Goal: Find specific page/section: Find specific page/section

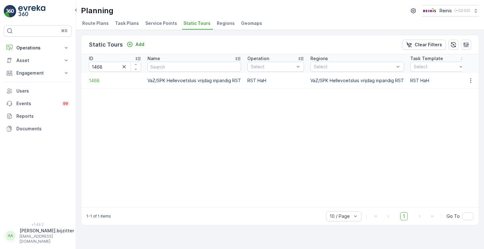
drag, startPoint x: 97, startPoint y: 23, endPoint x: 93, endPoint y: 23, distance: 4.4
click at [93, 23] on span "Route Plans" at bounding box center [95, 23] width 26 height 6
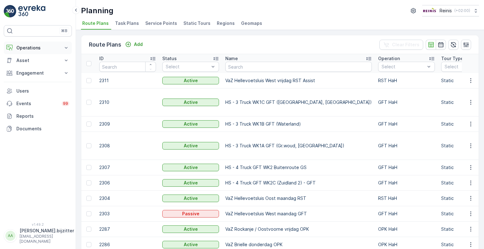
click at [20, 49] on p "Operations" at bounding box center [37, 48] width 43 height 6
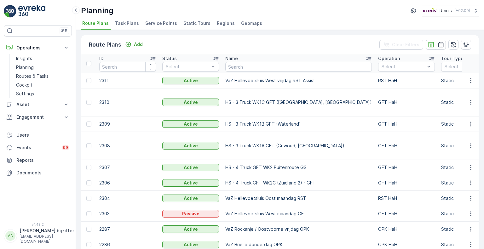
click at [291, 9] on div "Planning Reinis ( +02:00 )" at bounding box center [280, 10] width 398 height 11
click at [276, 6] on div "Planning Reinis ( +02:00 )" at bounding box center [280, 10] width 398 height 11
click at [280, 10] on div "Planning Reinis ( +02:00 )" at bounding box center [280, 10] width 398 height 11
drag, startPoint x: 186, startPoint y: 23, endPoint x: 204, endPoint y: 13, distance: 20.6
click at [187, 24] on span "Static Tours" at bounding box center [196, 23] width 27 height 6
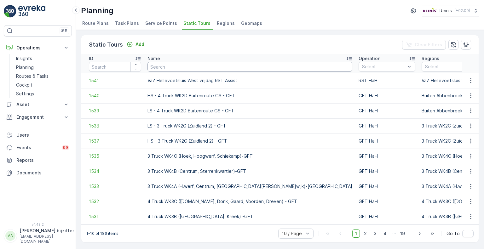
click at [219, 69] on input "text" at bounding box center [249, 67] width 205 height 10
type input "donderdag"
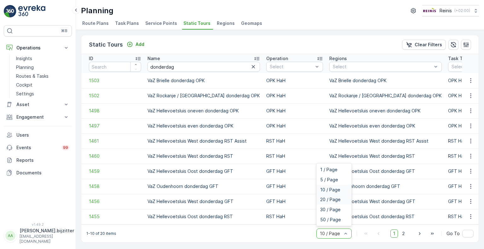
click at [334, 202] on span "20 / Page" at bounding box center [330, 199] width 20 height 5
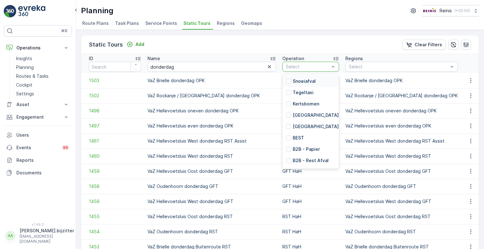
click at [286, 52] on div "Static Tours Add Clear Filters" at bounding box center [279, 44] width 397 height 19
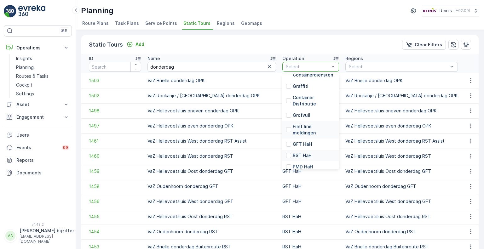
scroll to position [142, 0]
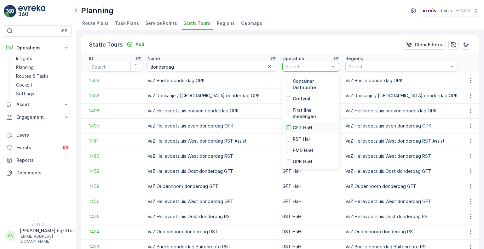
click at [286, 129] on div at bounding box center [288, 127] width 5 height 5
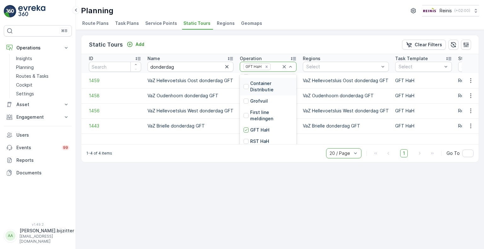
scroll to position [142, 0]
click at [245, 137] on div at bounding box center [246, 139] width 5 height 5
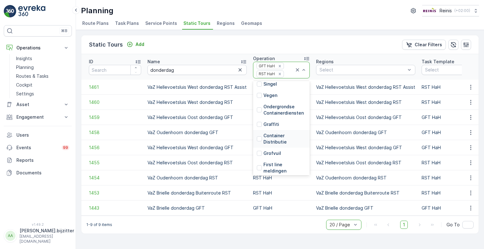
scroll to position [142, 0]
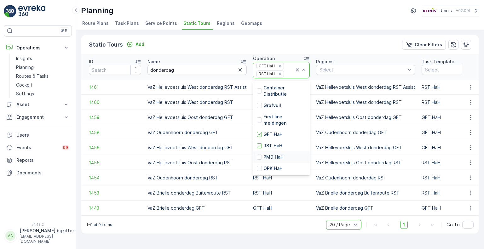
click at [260, 156] on div "PMD HaH" at bounding box center [270, 157] width 27 height 6
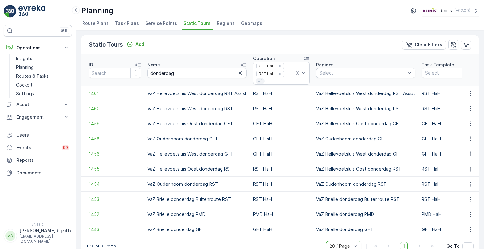
scroll to position [7, 0]
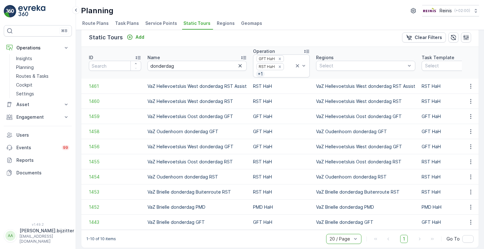
click at [323, 10] on div "Planning Reinis ( +02:00 )" at bounding box center [280, 10] width 398 height 11
click at [115, 62] on input "number" at bounding box center [115, 66] width 52 height 10
type input "1455"
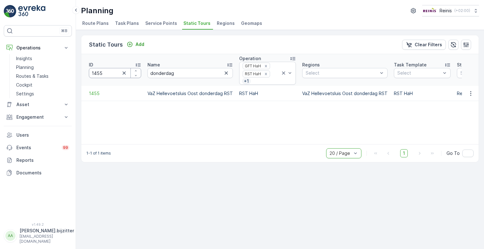
click at [102, 68] on input "1455" at bounding box center [115, 73] width 52 height 10
type input "1456"
click at [116, 71] on input "1456" at bounding box center [115, 73] width 52 height 10
click at [116, 70] on input "1456" at bounding box center [115, 73] width 52 height 10
click at [114, 68] on input "1456" at bounding box center [115, 73] width 52 height 10
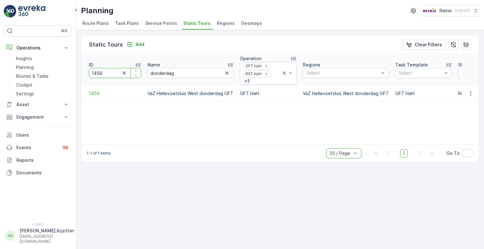
click at [111, 68] on input "1456" at bounding box center [115, 73] width 52 height 10
type input "1474"
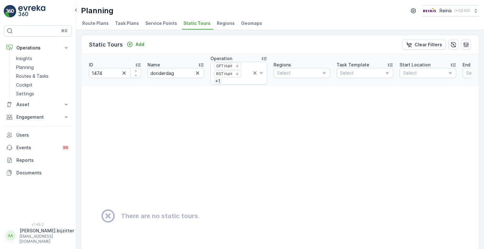
click at [198, 70] on icon "button" at bounding box center [197, 73] width 6 height 6
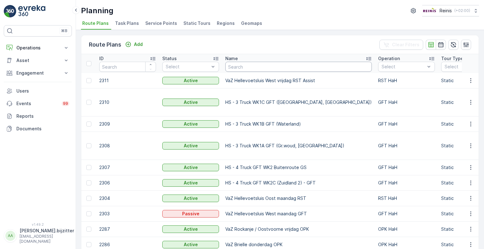
click at [250, 69] on input "text" at bounding box center [298, 67] width 146 height 10
type input "grof"
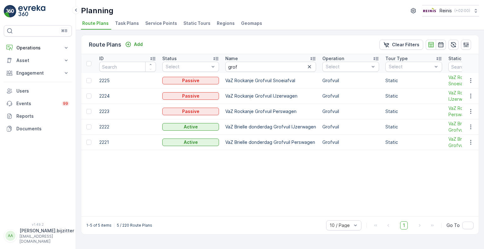
click at [244, 44] on div "Route Plans Add Clear Filters" at bounding box center [279, 44] width 397 height 19
click at [247, 68] on input "grof" at bounding box center [270, 67] width 91 height 10
click at [247, 67] on input "grof" at bounding box center [270, 67] width 91 height 10
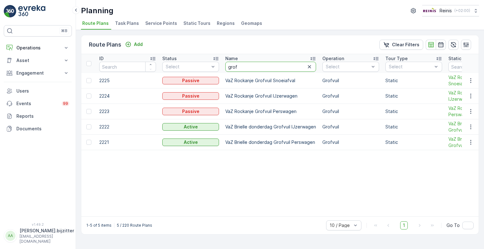
click at [247, 67] on input "grof" at bounding box center [270, 67] width 91 height 10
type input "doncderdag"
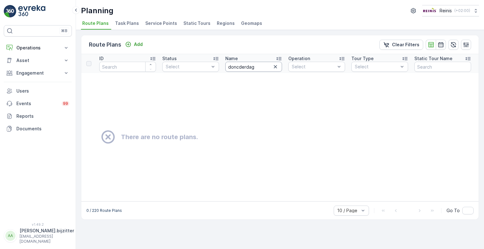
click at [237, 68] on input "doncderdag" at bounding box center [253, 67] width 57 height 10
click at [248, 70] on input "doncderdag" at bounding box center [253, 67] width 57 height 10
click at [247, 69] on input "doncderdag" at bounding box center [253, 67] width 57 height 10
click at [247, 68] on input "doncderdag" at bounding box center [253, 67] width 57 height 10
click at [246, 67] on input "doncderdag" at bounding box center [253, 67] width 57 height 10
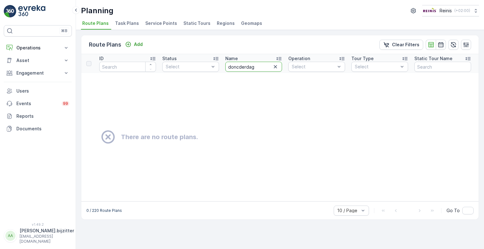
click at [246, 67] on input "doncderdag" at bounding box center [253, 67] width 57 height 10
type input "vrijdag"
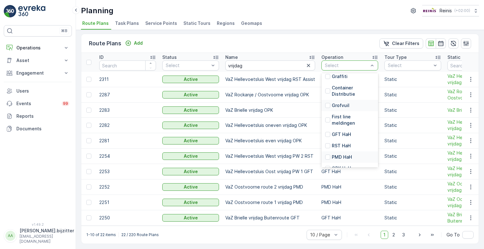
scroll to position [142, 0]
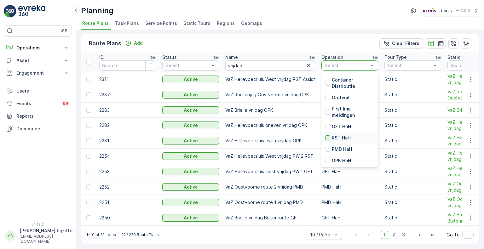
click at [327, 136] on div at bounding box center [327, 137] width 5 height 5
